Goal: Task Accomplishment & Management: Use online tool/utility

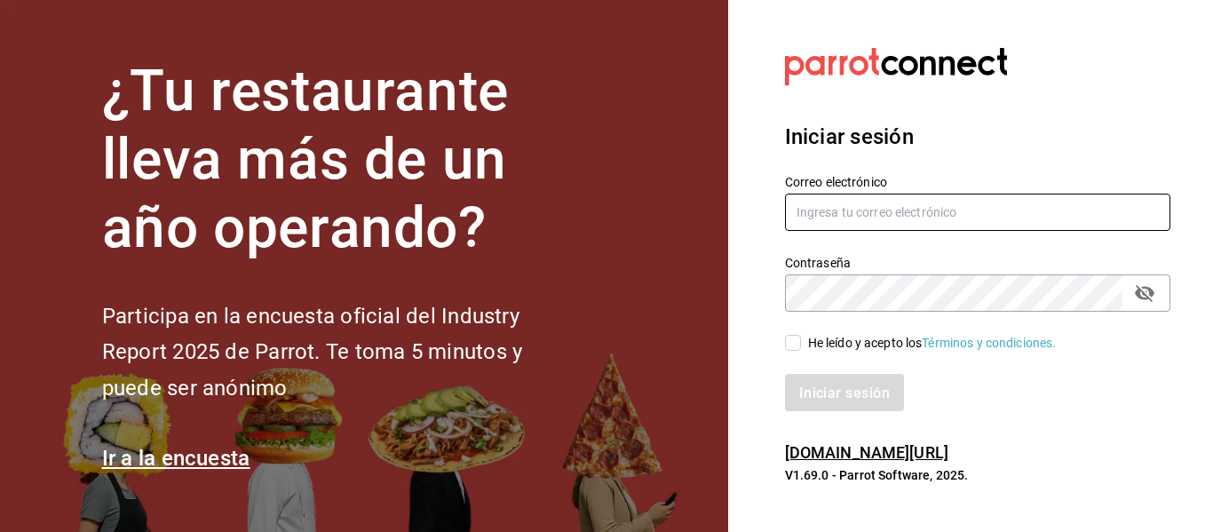
click at [862, 210] on input "text" at bounding box center [977, 212] width 385 height 37
type input "[EMAIL_ADDRESS][DOMAIN_NAME]"
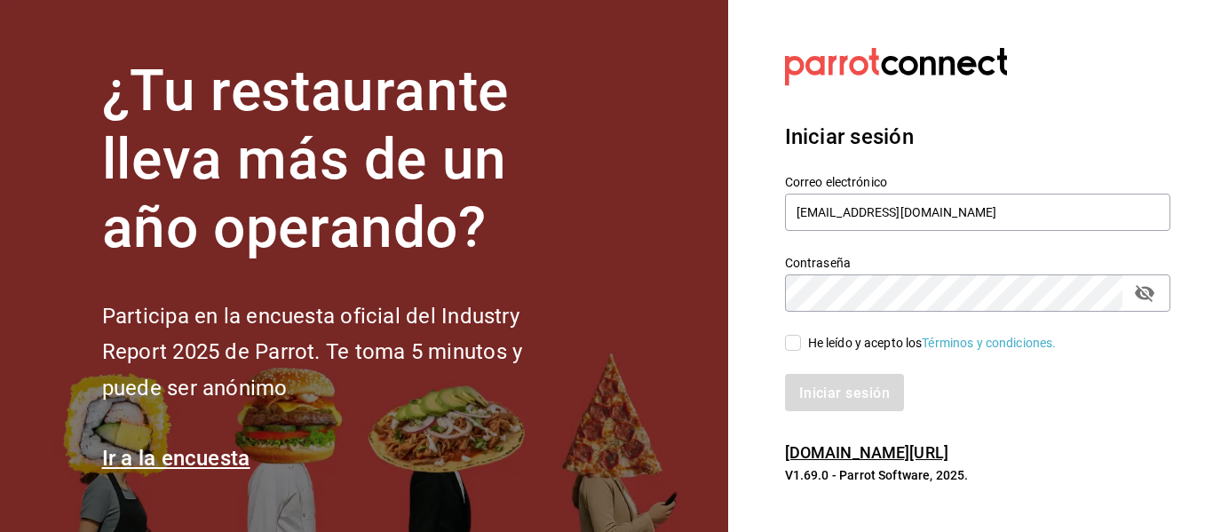
click at [799, 342] on input "He leído y acepto los Términos y condiciones." at bounding box center [793, 343] width 16 height 16
checkbox input "true"
click at [813, 382] on button "Iniciar sesión" at bounding box center [845, 392] width 121 height 37
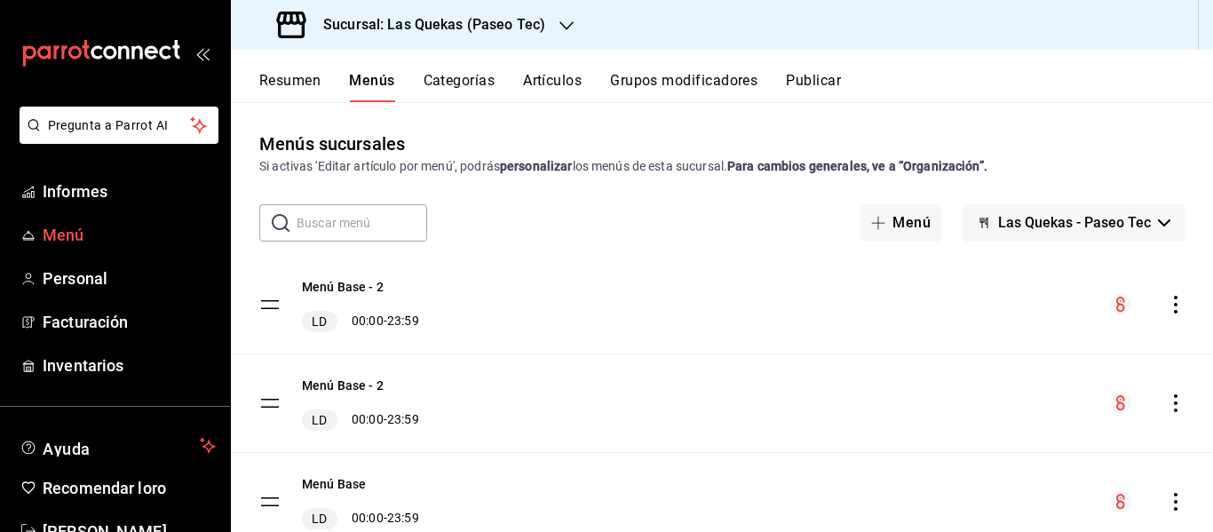
click at [36, 226] on link "Menú" at bounding box center [115, 235] width 230 height 38
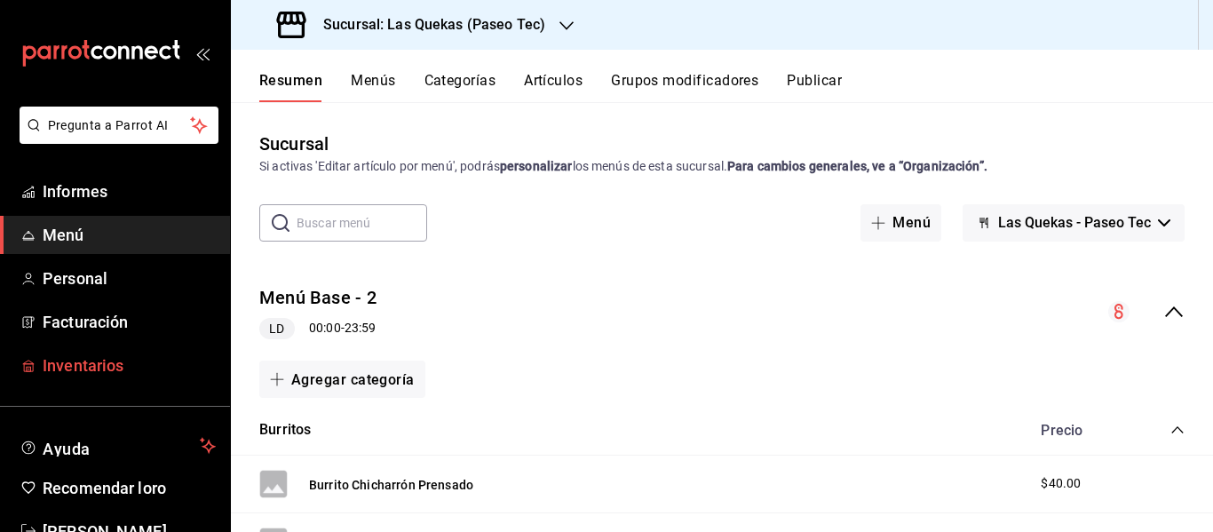
click at [86, 367] on font "Inventarios" at bounding box center [83, 365] width 81 height 19
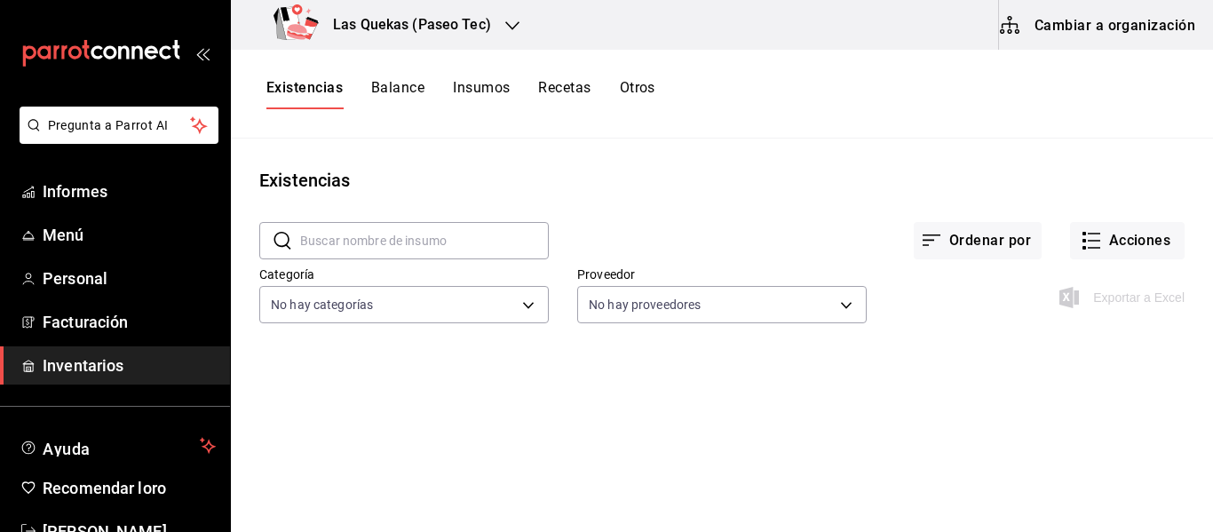
click at [559, 91] on font "Recetas" at bounding box center [564, 87] width 52 height 17
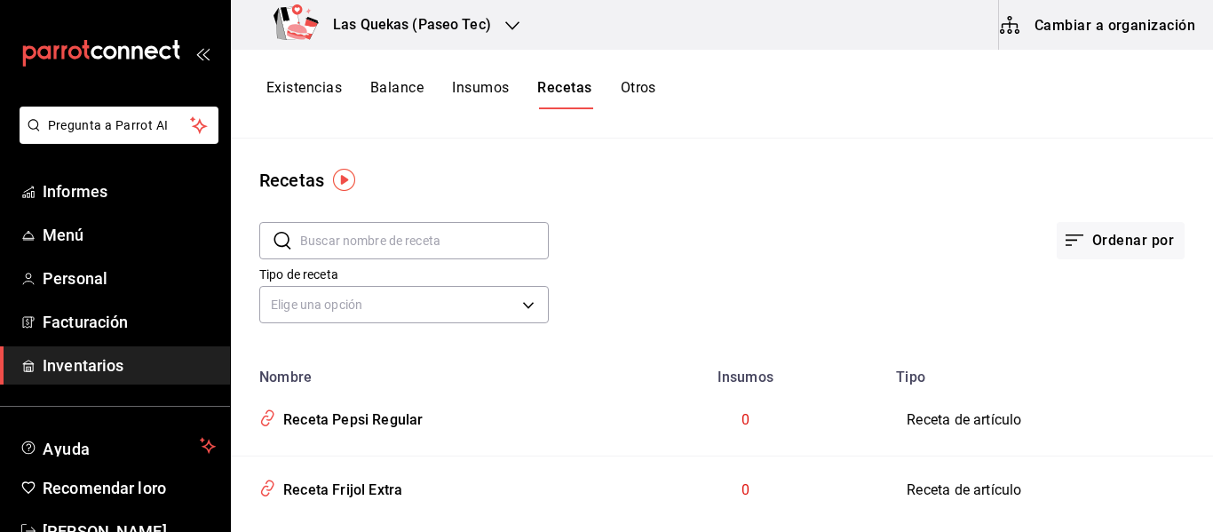
click at [1042, 19] on font "Cambiar a organización" at bounding box center [1115, 24] width 161 height 17
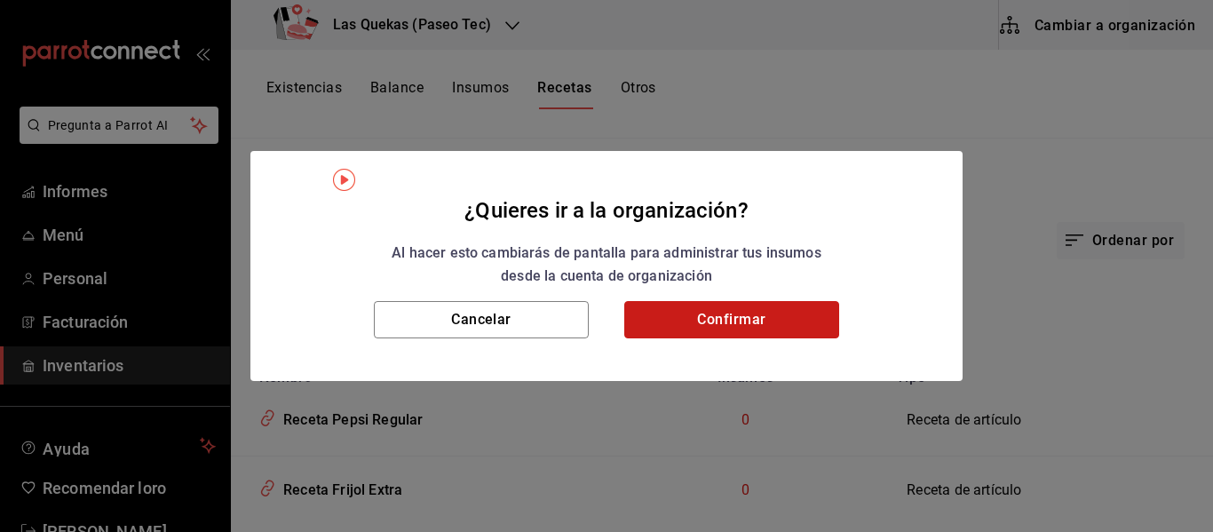
click at [707, 324] on button "Confirmar" at bounding box center [731, 319] width 215 height 37
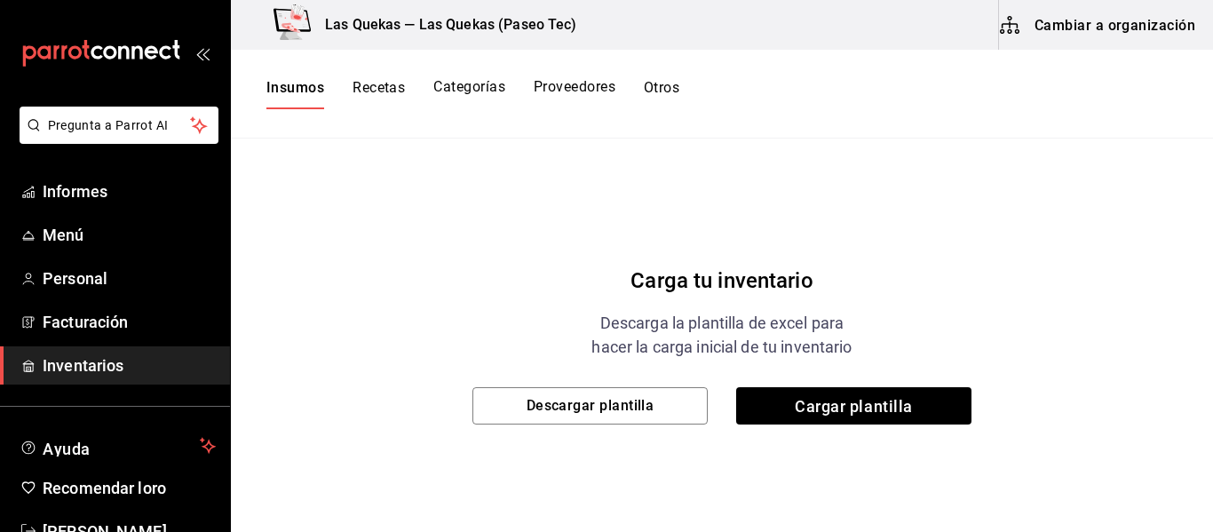
scroll to position [117, 0]
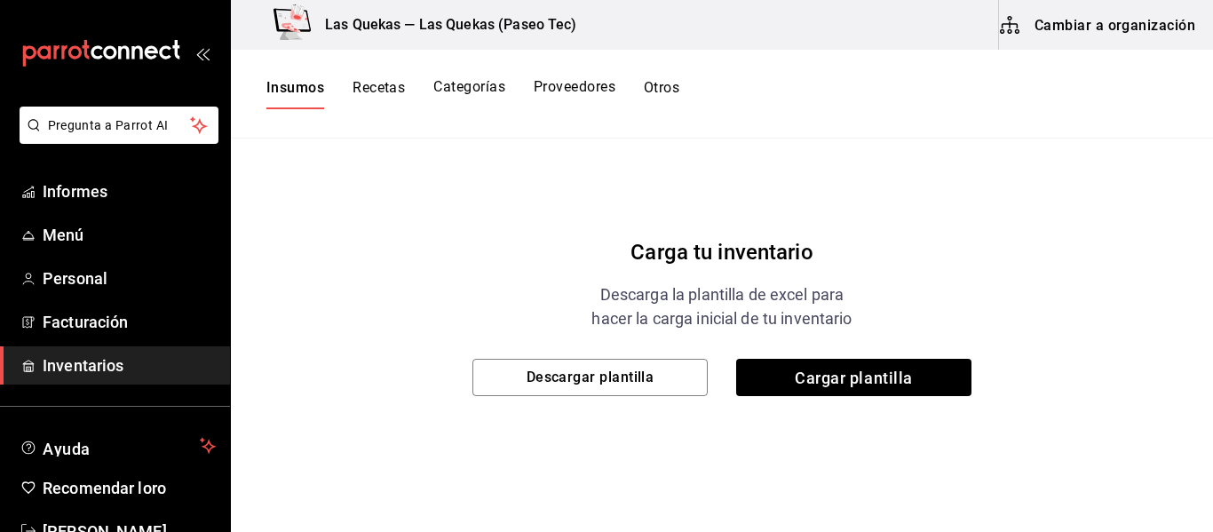
click at [384, 95] on font "Recetas" at bounding box center [379, 87] width 52 height 17
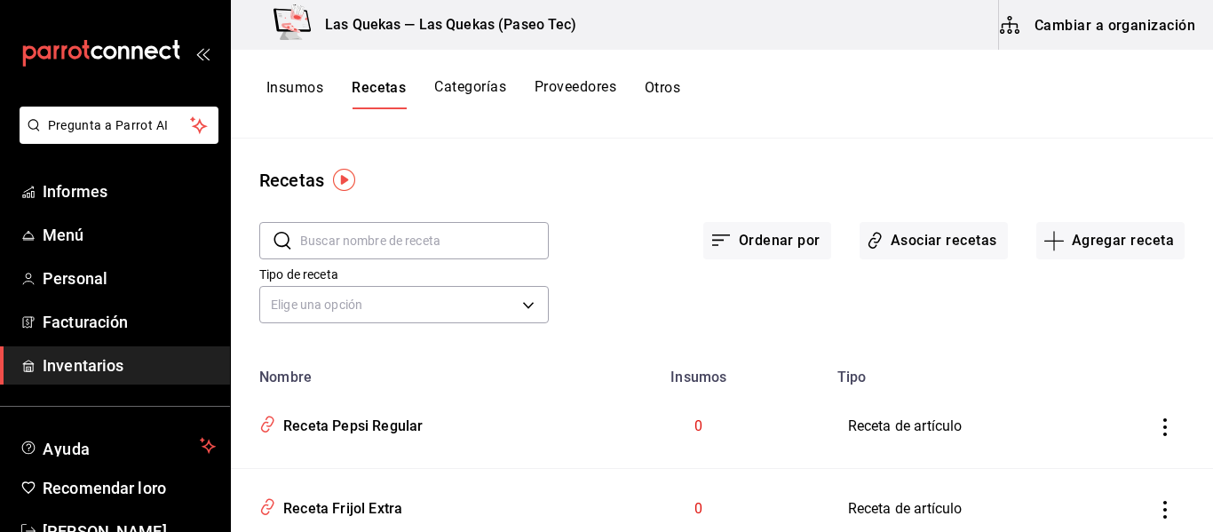
click at [342, 174] on img "button" at bounding box center [344, 180] width 22 height 22
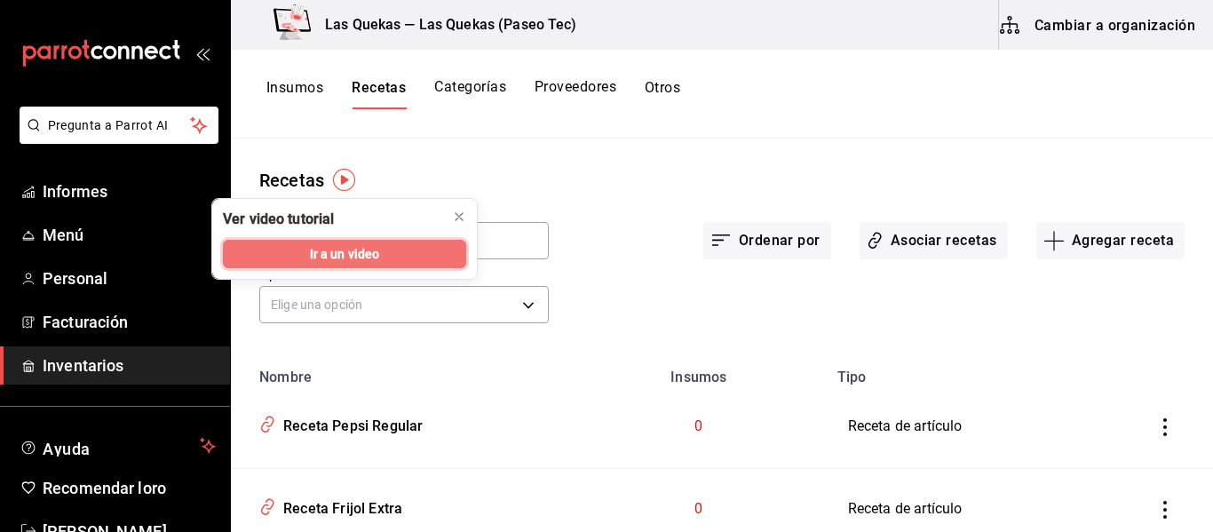
click at [351, 260] on font "Ir a un video" at bounding box center [345, 254] width 70 height 14
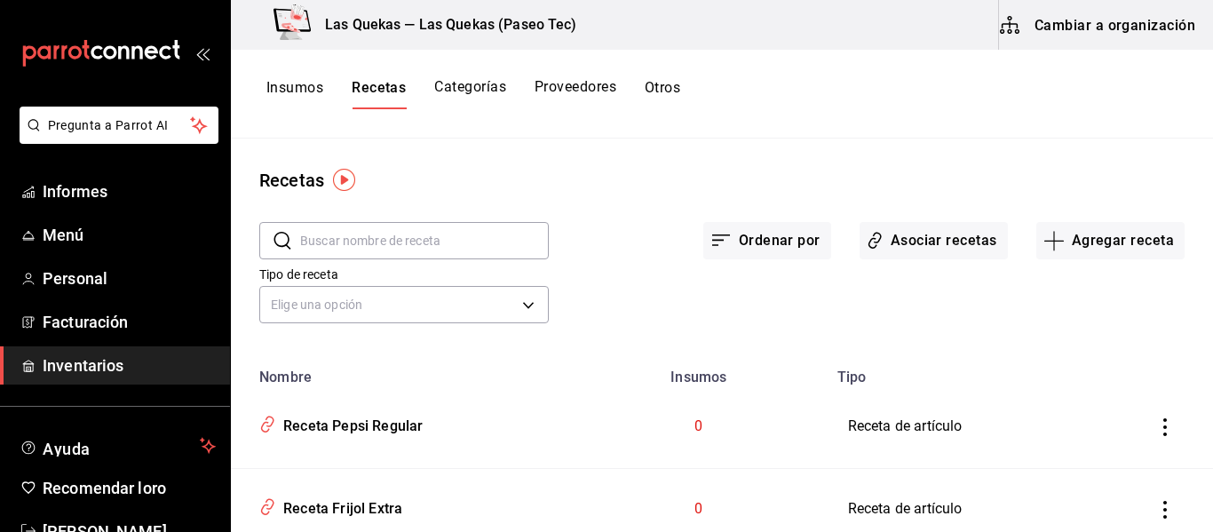
click at [473, 92] on button "Categorías" at bounding box center [470, 93] width 72 height 31
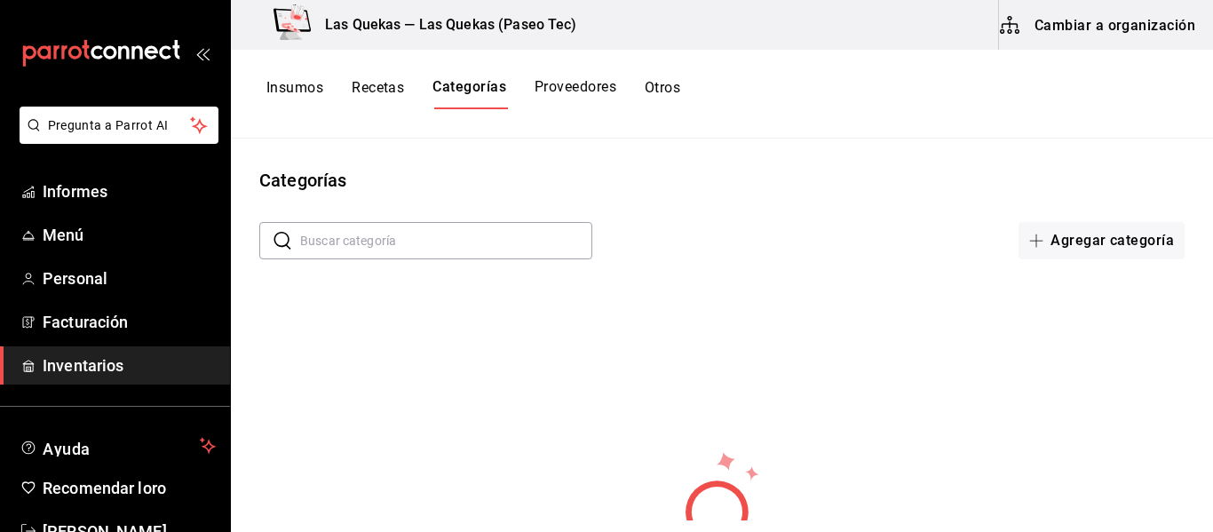
click at [570, 83] on button "Proveedores" at bounding box center [576, 93] width 82 height 31
click at [647, 87] on div "Insumos Recetas Categorías Proveedores Otros" at bounding box center [474, 93] width 416 height 31
click at [669, 90] on font "Otros" at bounding box center [665, 87] width 36 height 17
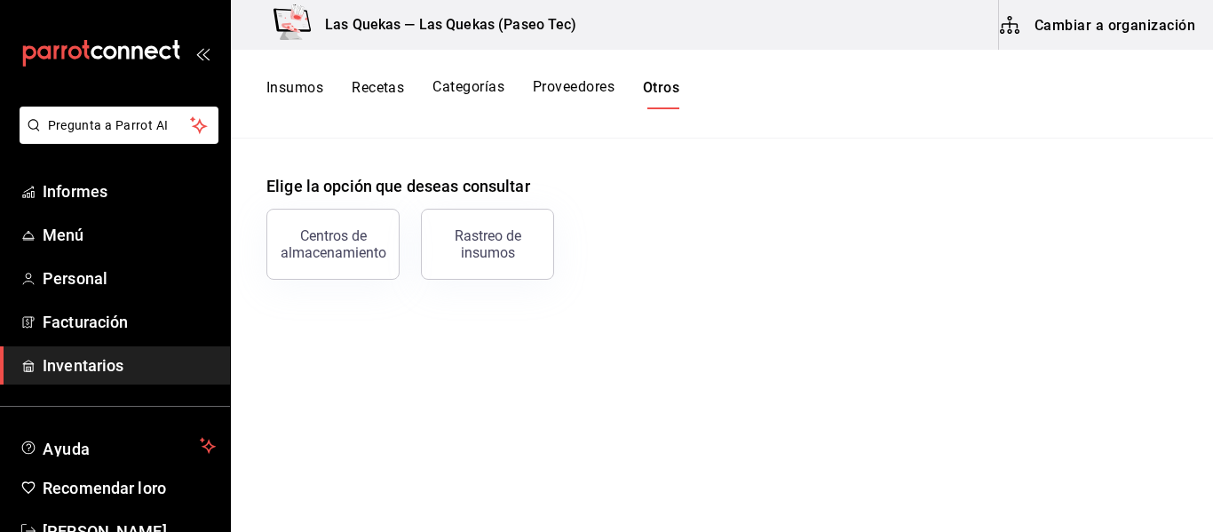
click at [453, 91] on button "Categorías" at bounding box center [468, 93] width 72 height 31
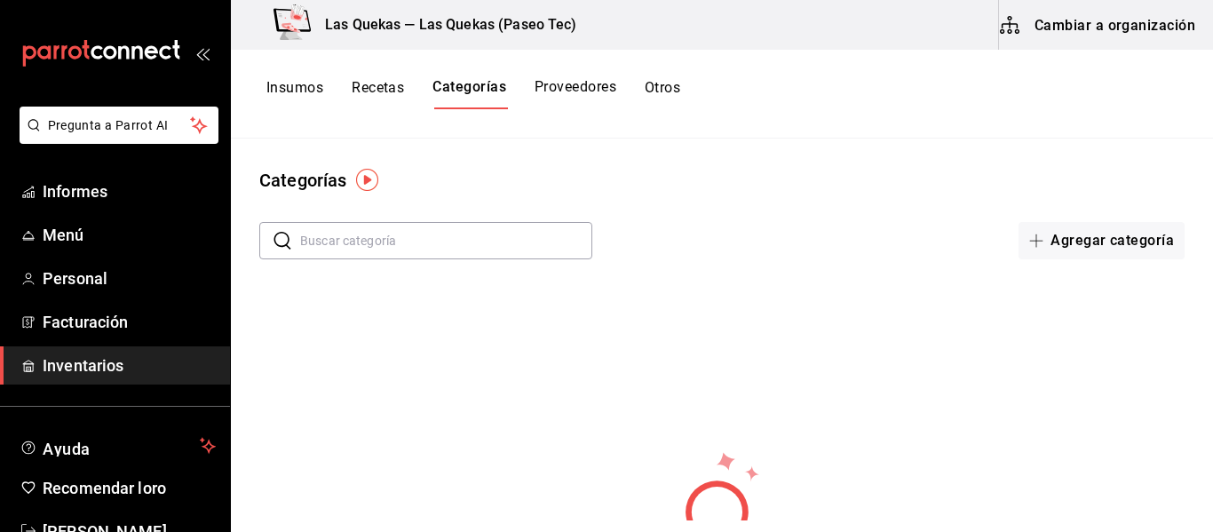
click at [380, 79] on font "Recetas" at bounding box center [378, 87] width 52 height 17
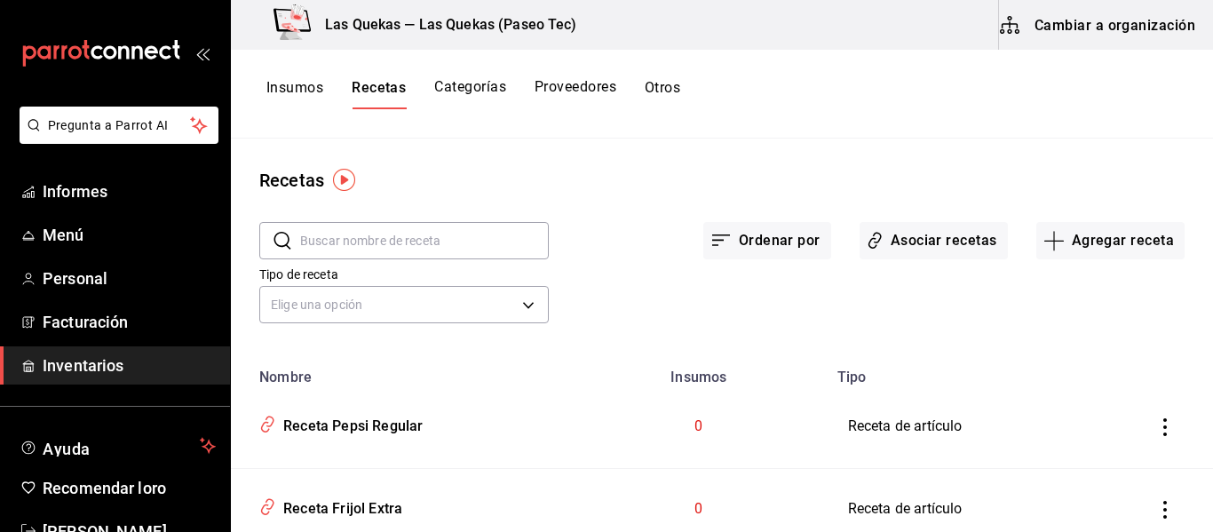
click at [284, 83] on font "Insumos" at bounding box center [294, 87] width 57 height 17
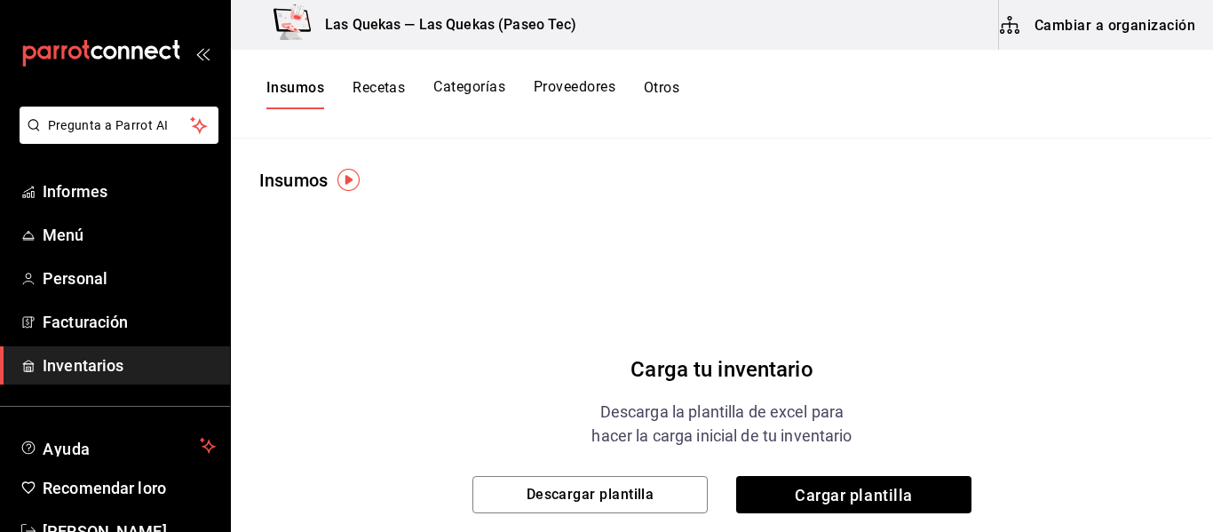
click at [385, 89] on font "Recetas" at bounding box center [379, 87] width 52 height 17
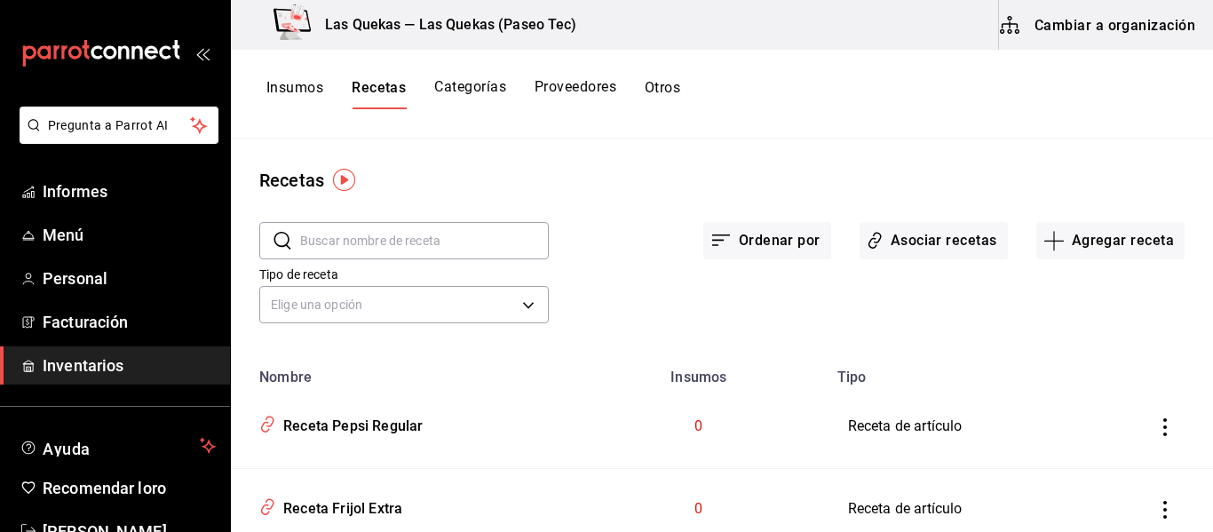
click at [293, 87] on font "Insumos" at bounding box center [294, 87] width 57 height 17
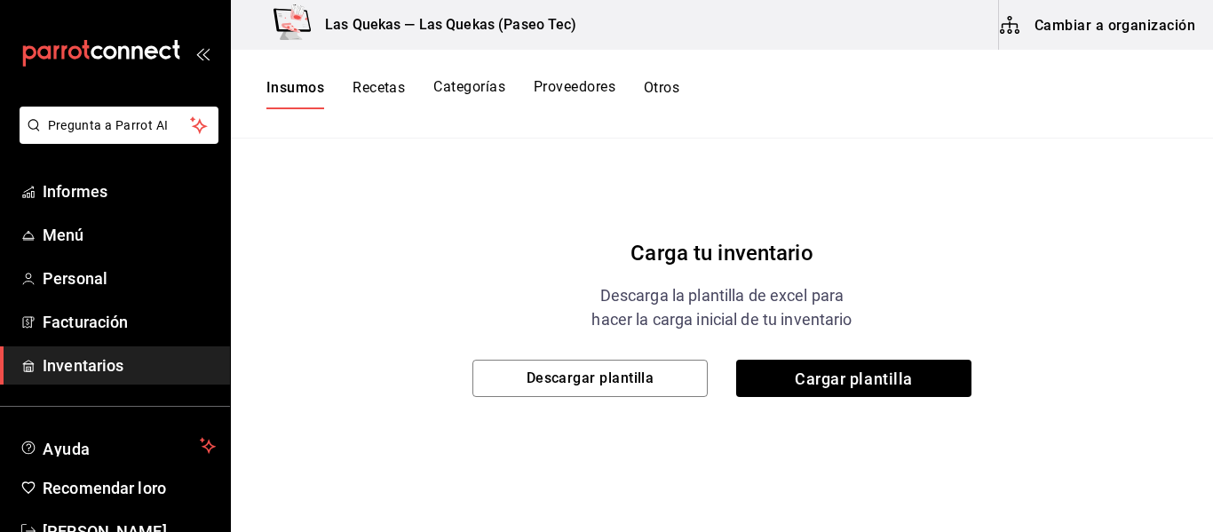
scroll to position [117, 0]
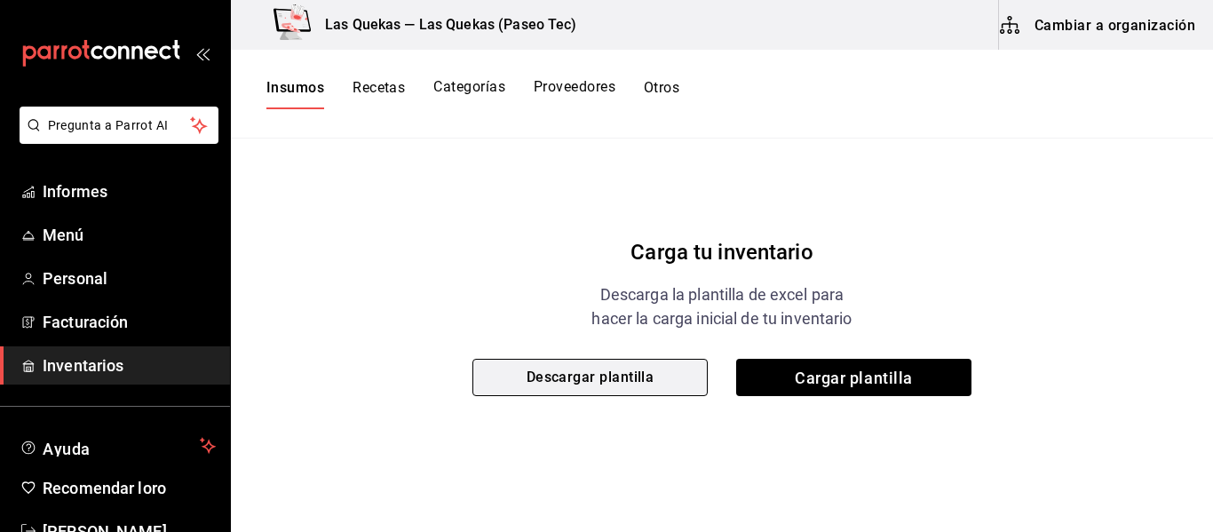
click at [599, 371] on font "Descargar plantilla" at bounding box center [591, 377] width 128 height 17
